Goal: Check status

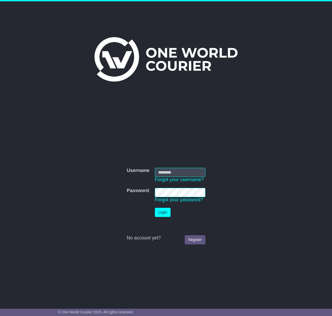
type input "**********"
click at [164, 212] on button "Login" at bounding box center [163, 212] width 16 height 9
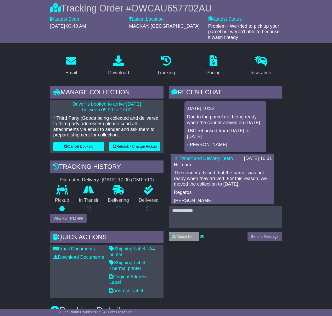
scroll to position [67, 0]
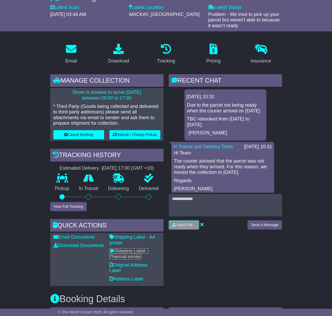
click at [127, 253] on link "Shipping Label - Thermal printer" at bounding box center [128, 254] width 39 height 11
